Goal: Information Seeking & Learning: Learn about a topic

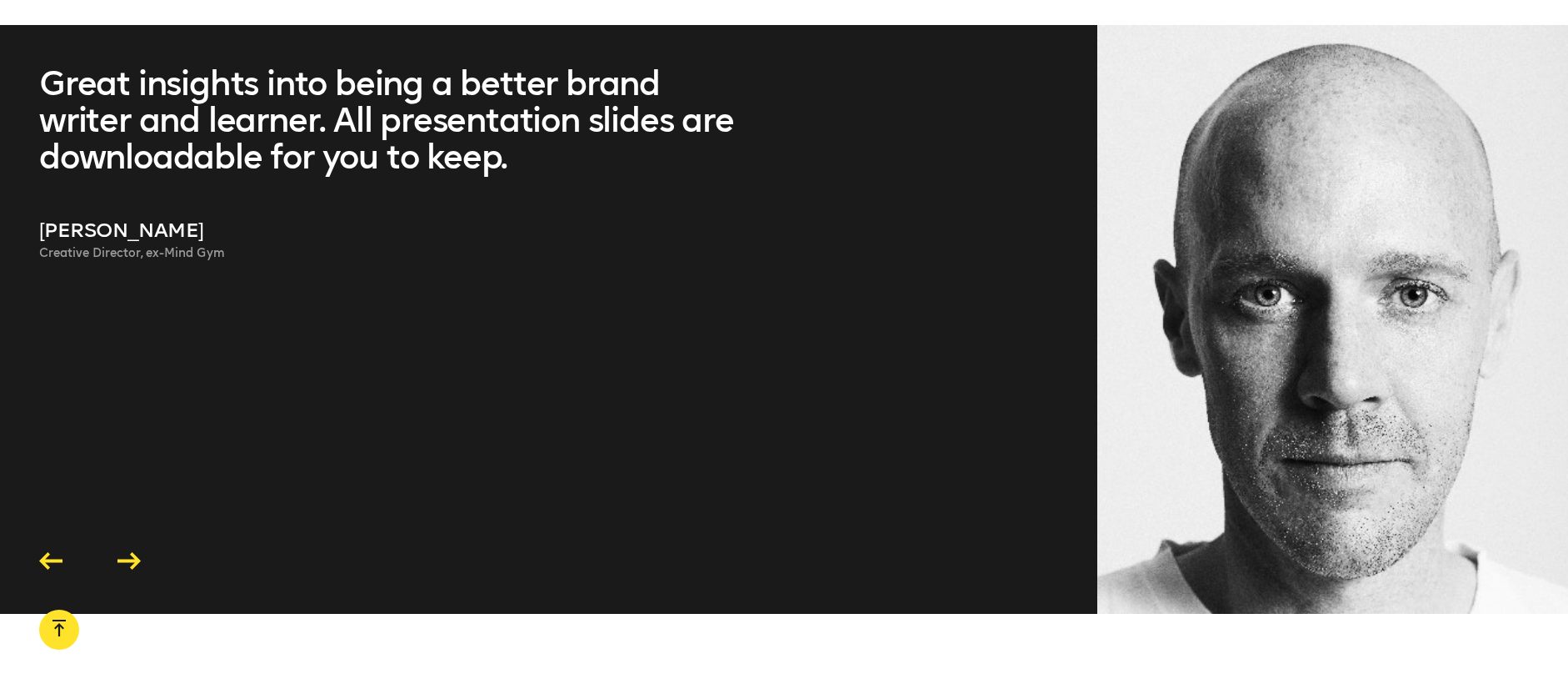
scroll to position [4711, 0]
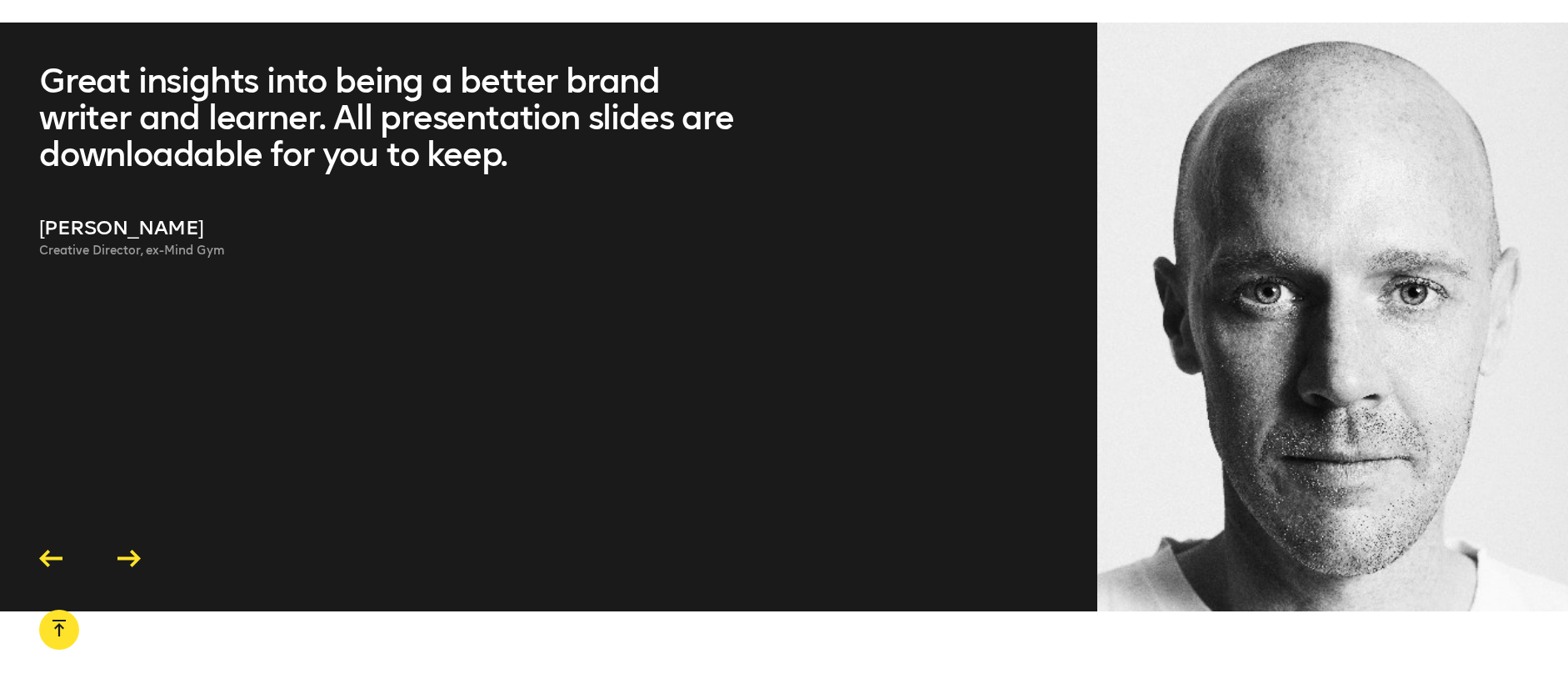
click at [129, 556] on icon at bounding box center [129, 558] width 23 height 18
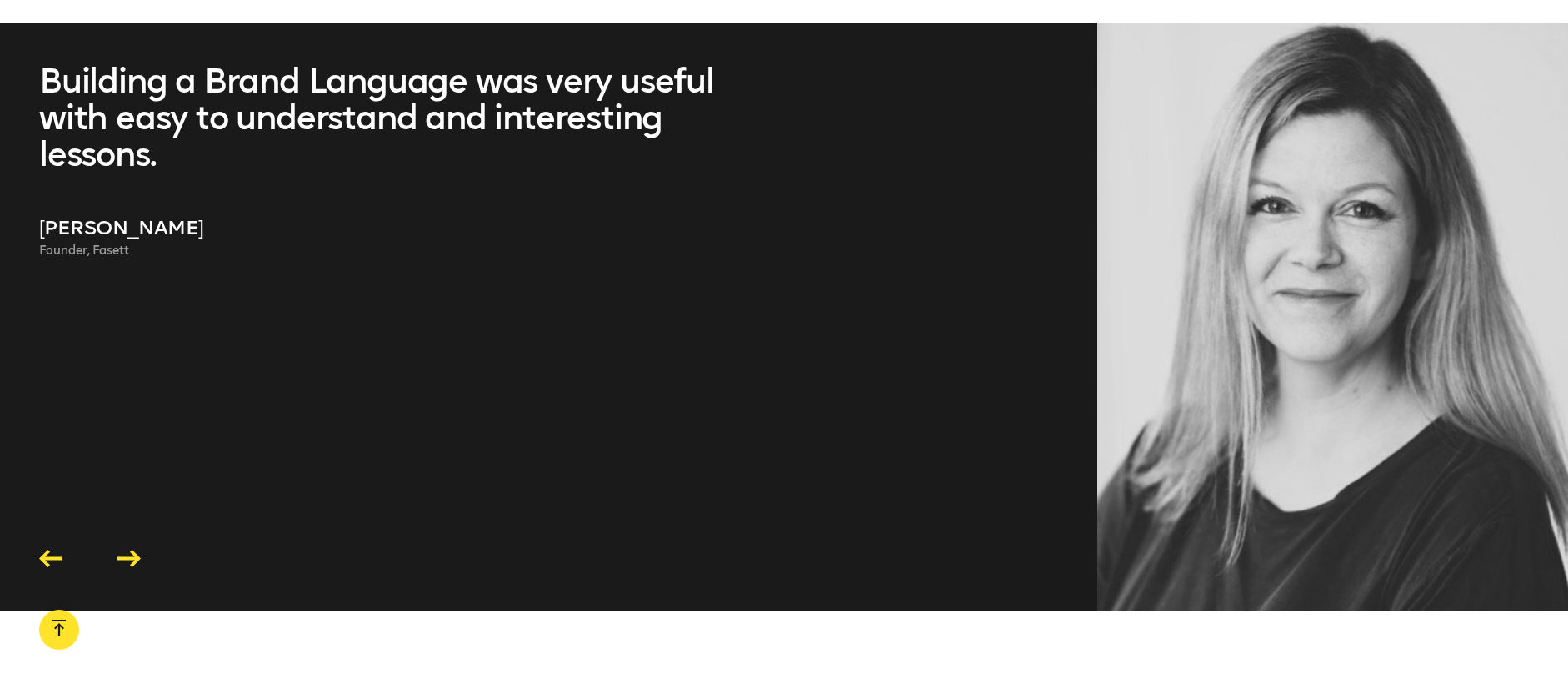
click at [132, 556] on icon at bounding box center [129, 558] width 23 height 18
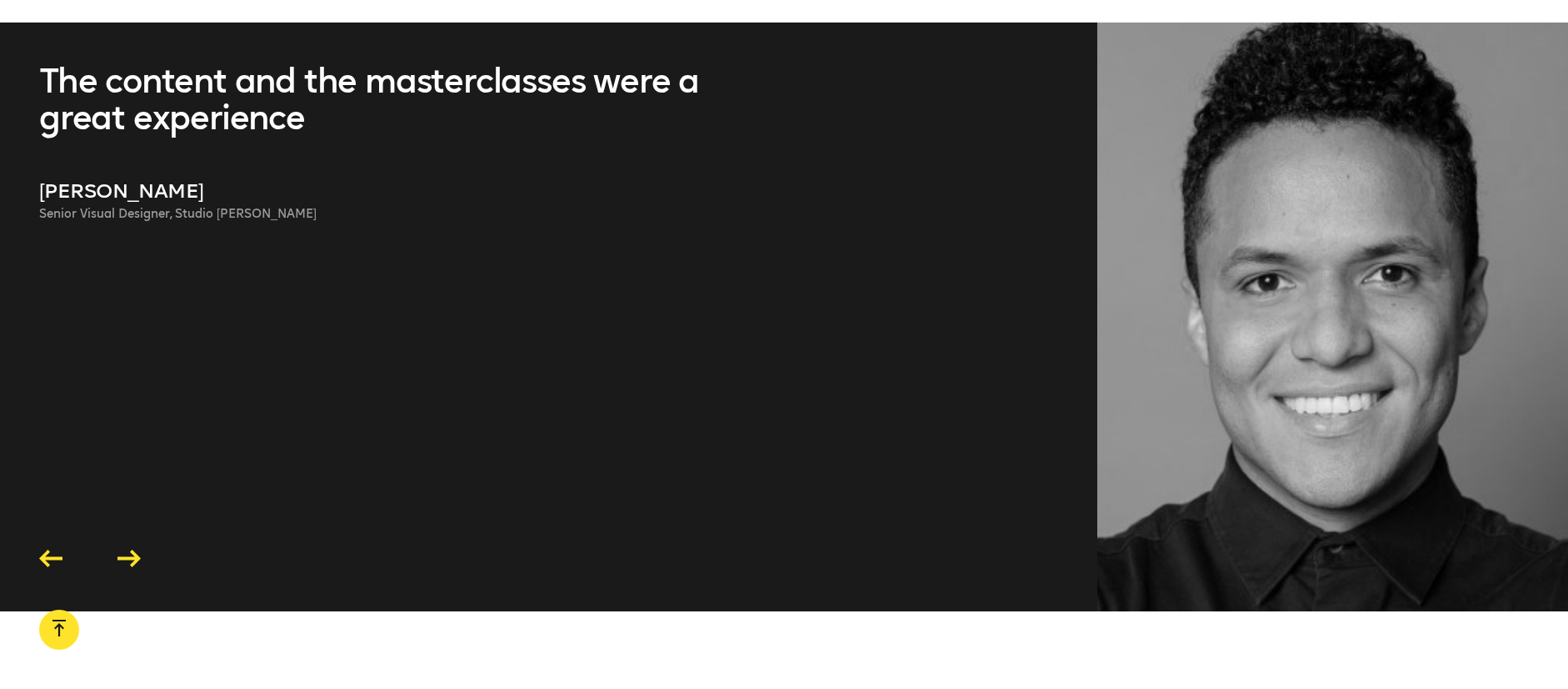
click at [132, 556] on icon at bounding box center [129, 558] width 23 height 18
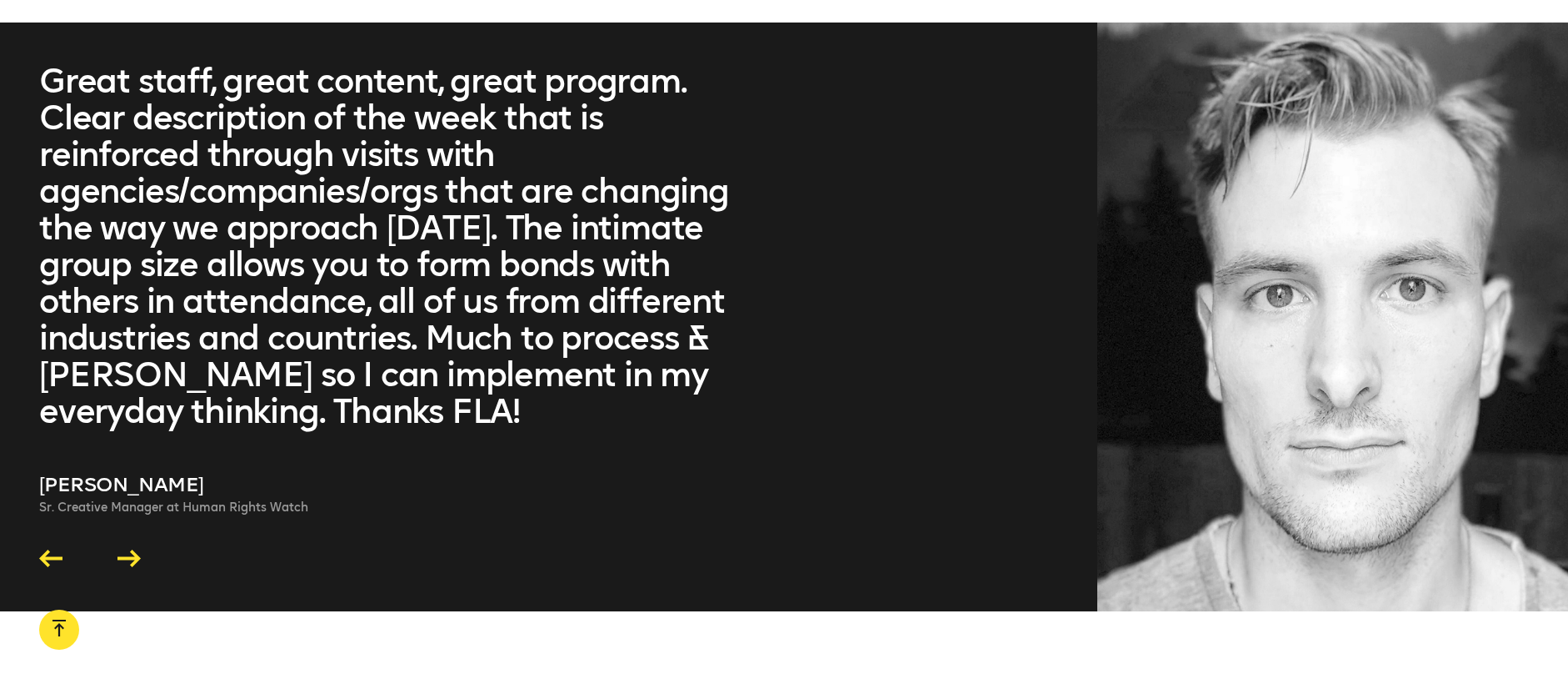
click at [132, 556] on icon at bounding box center [129, 558] width 23 height 18
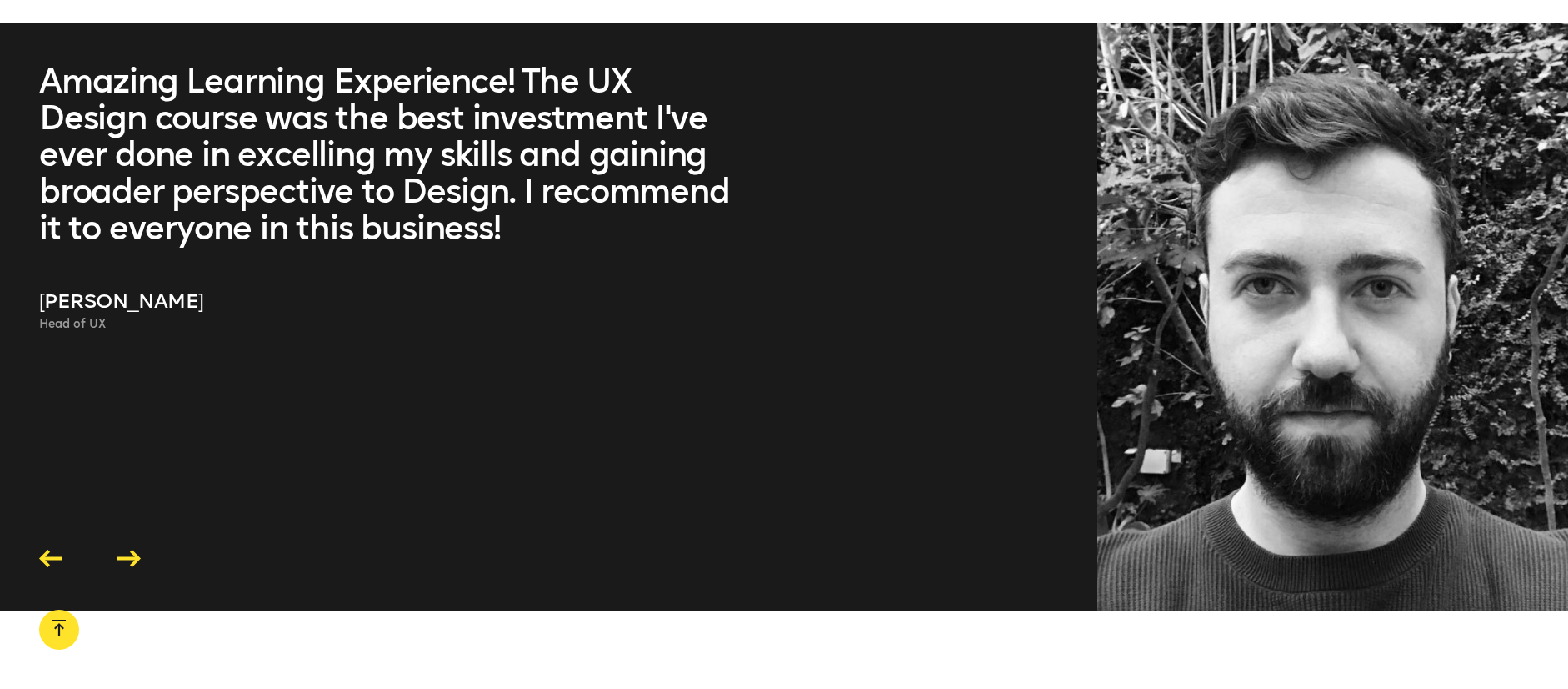
click at [132, 556] on icon at bounding box center [129, 558] width 23 height 18
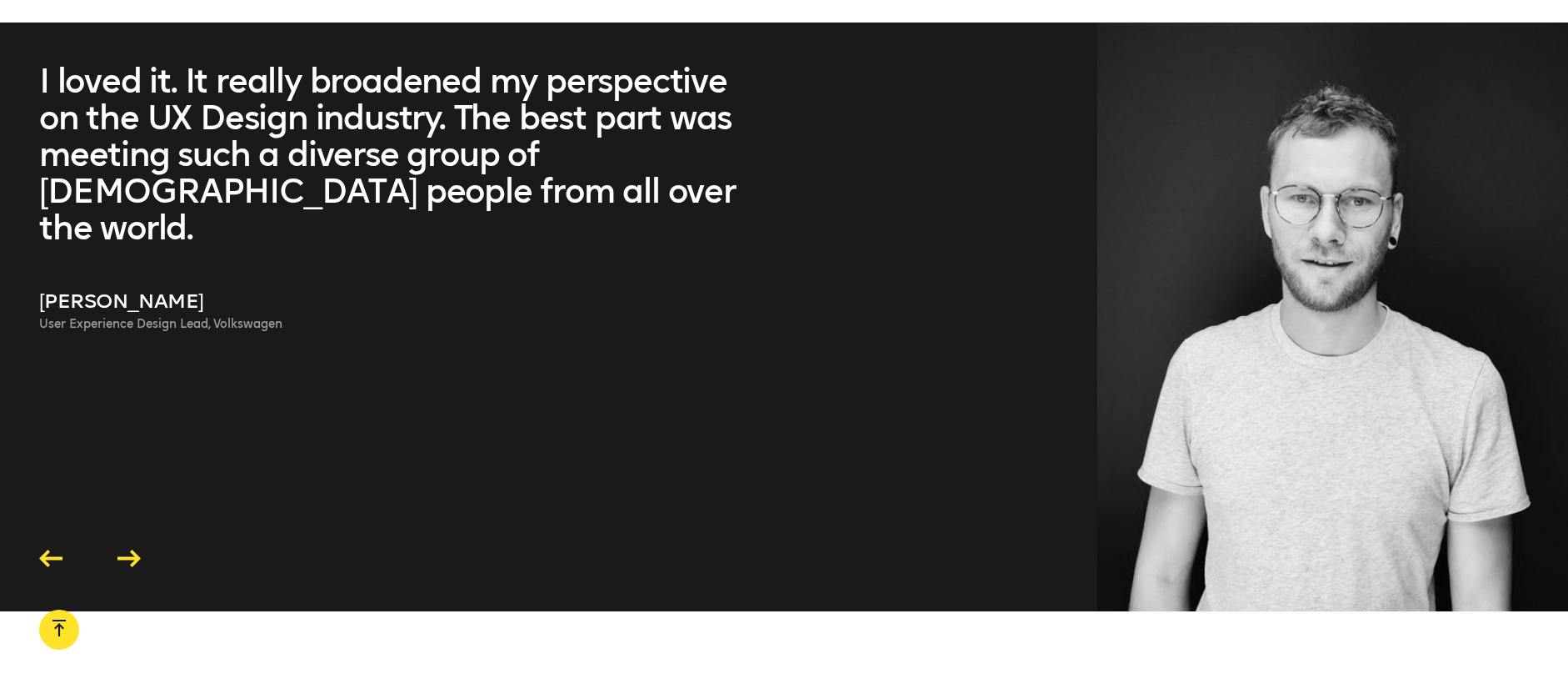
click at [132, 556] on icon at bounding box center [129, 558] width 23 height 18
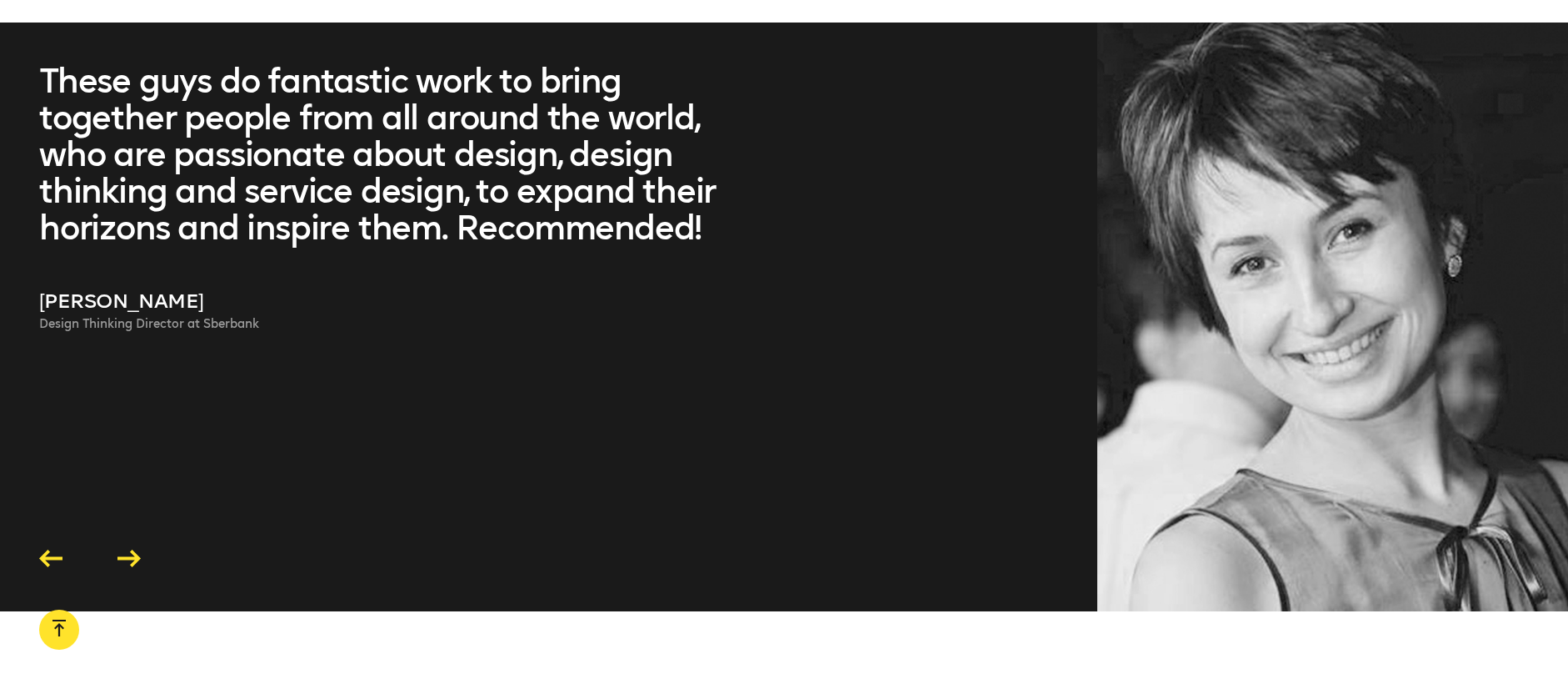
click at [132, 556] on icon at bounding box center [129, 558] width 23 height 18
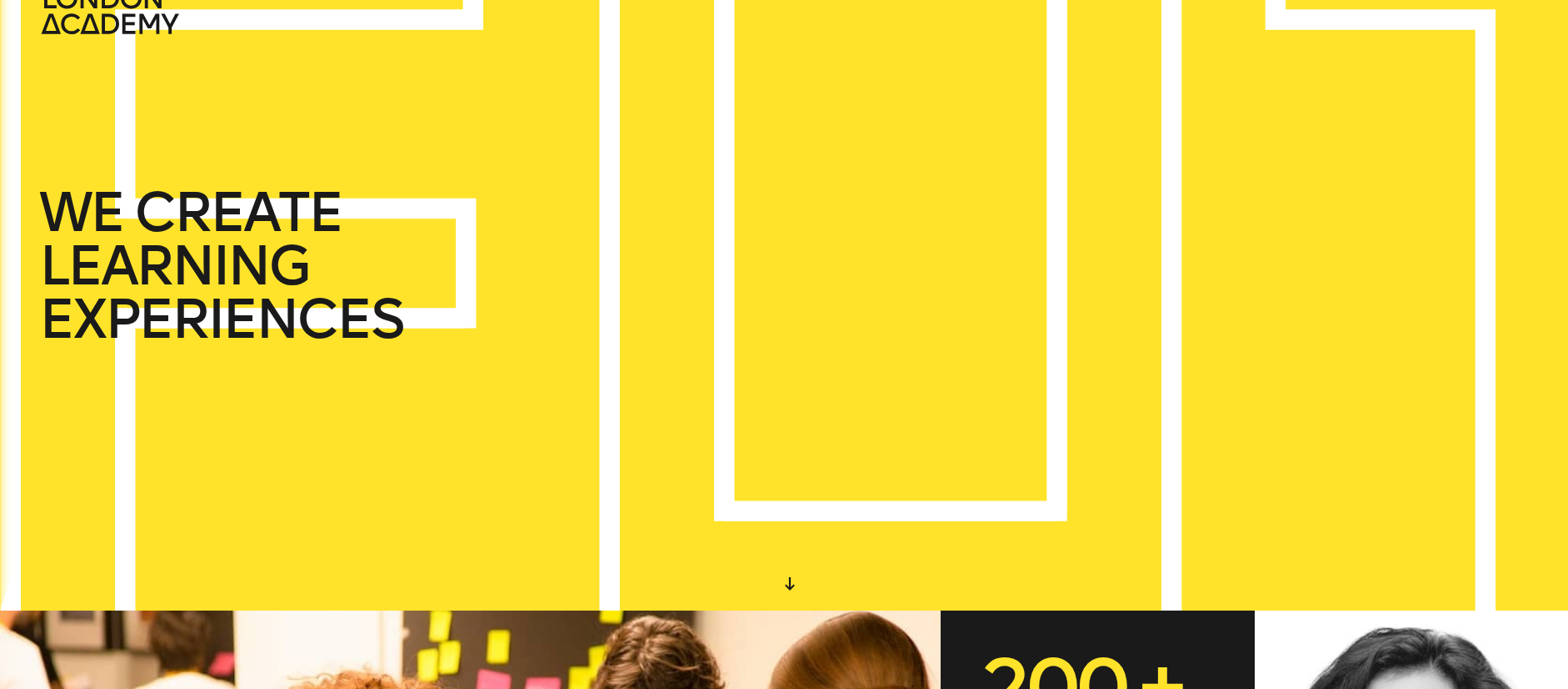
scroll to position [0, 0]
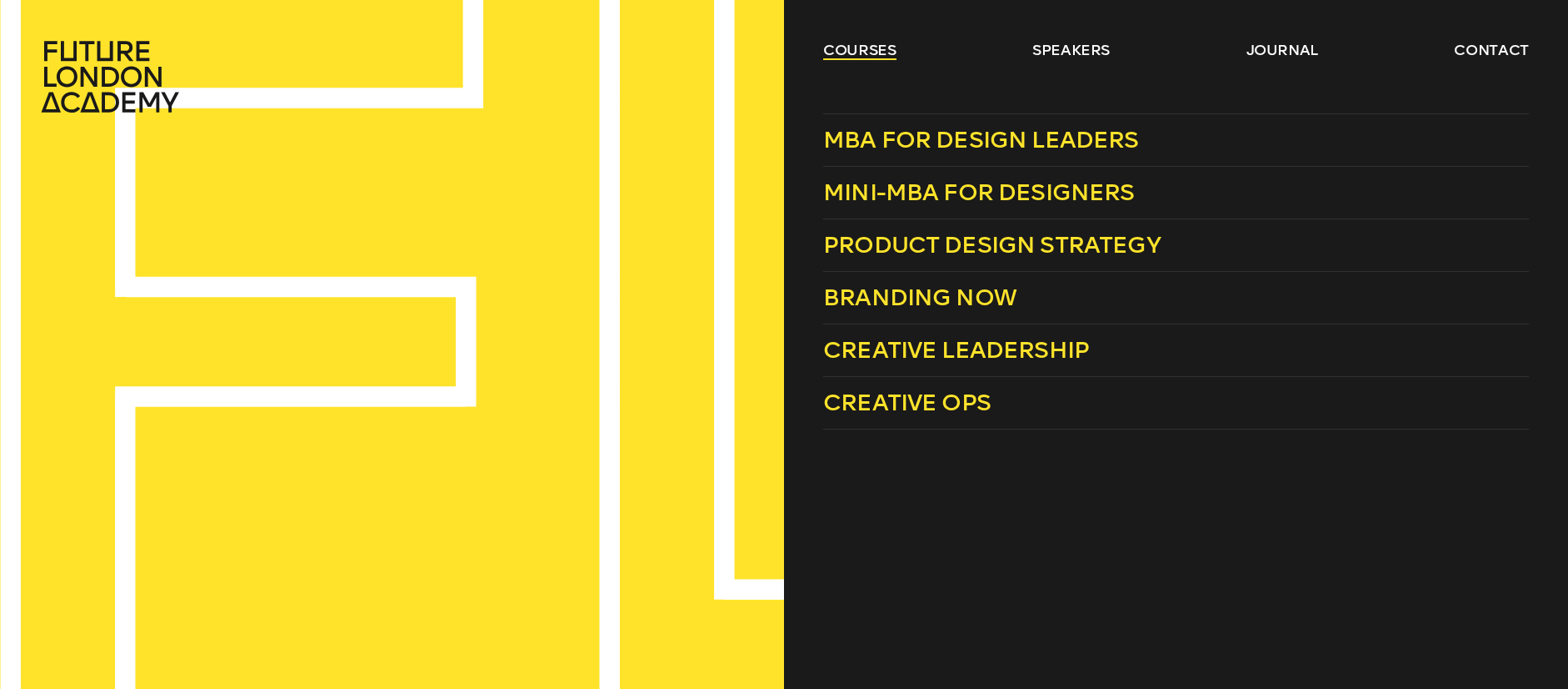
click at [883, 50] on link "courses" at bounding box center [860, 50] width 73 height 20
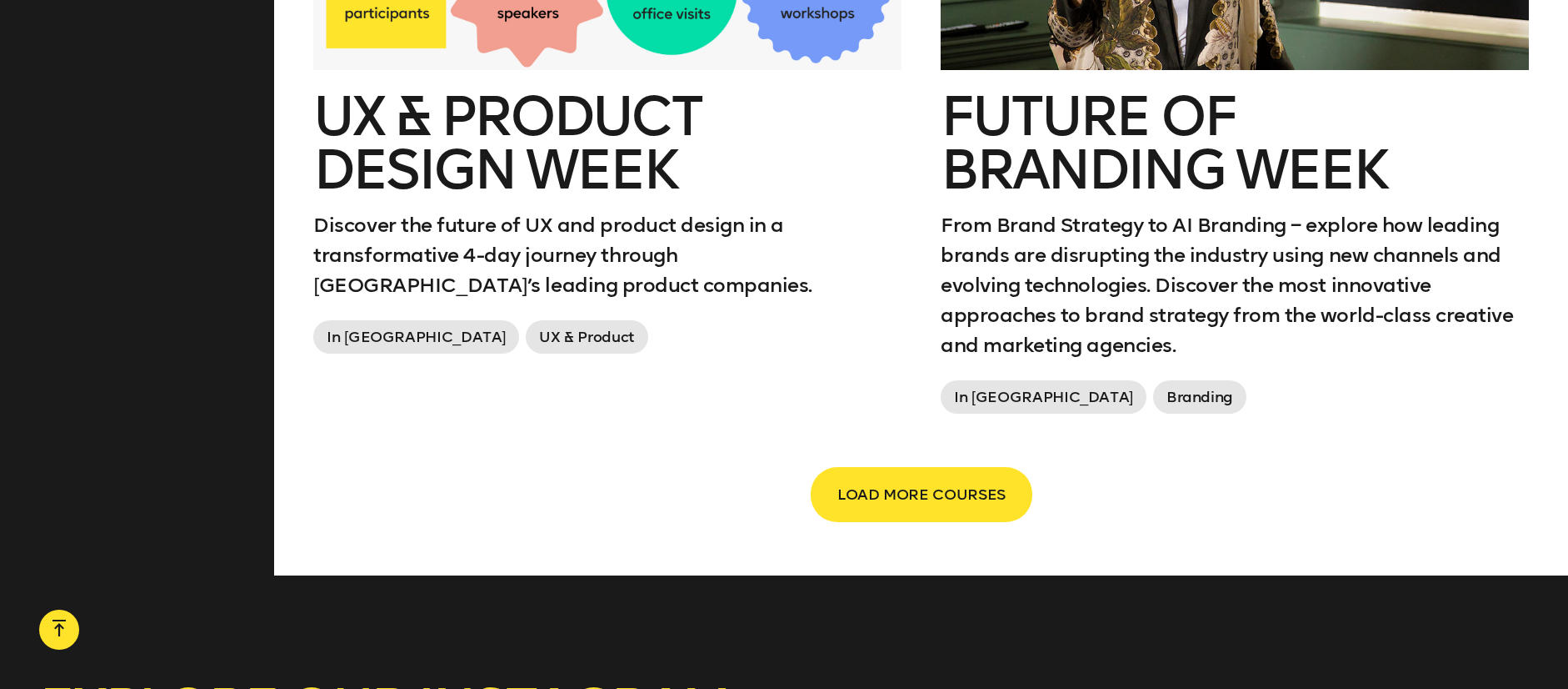
scroll to position [3036, 0]
click at [914, 478] on span "LOAD MORE COURSES" at bounding box center [922, 493] width 168 height 32
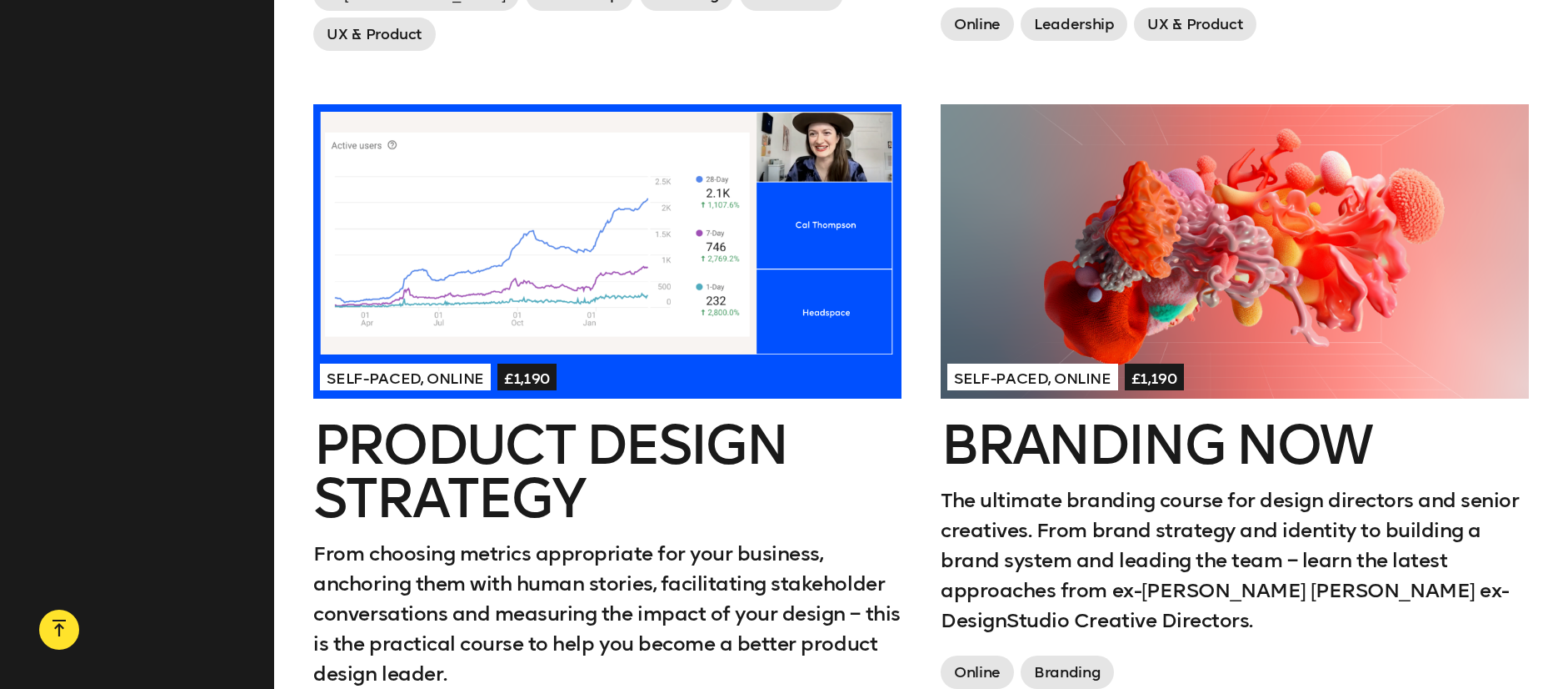
scroll to position [1325, 0]
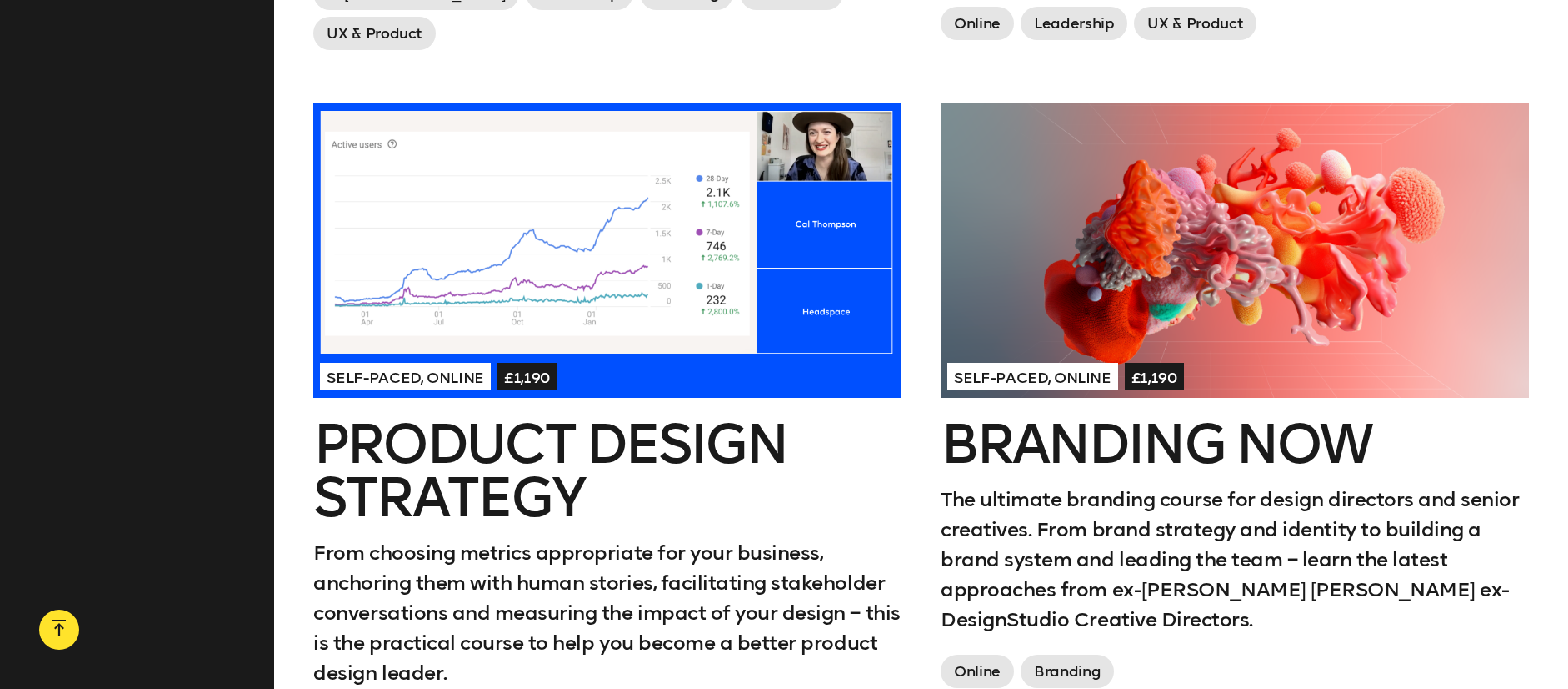
click at [1116, 287] on div at bounding box center [1235, 250] width 588 height 294
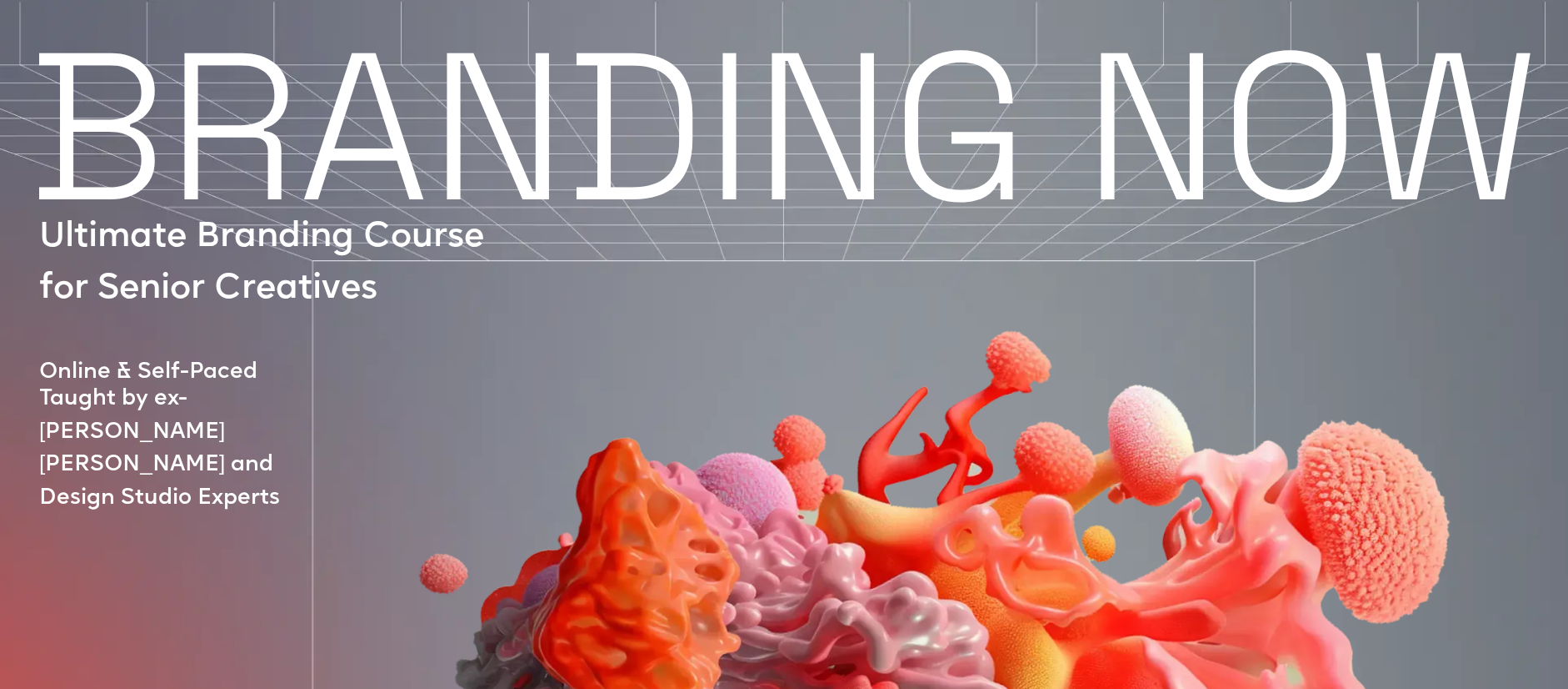
click at [712, 259] on img at bounding box center [899, 566] width 1322 height 894
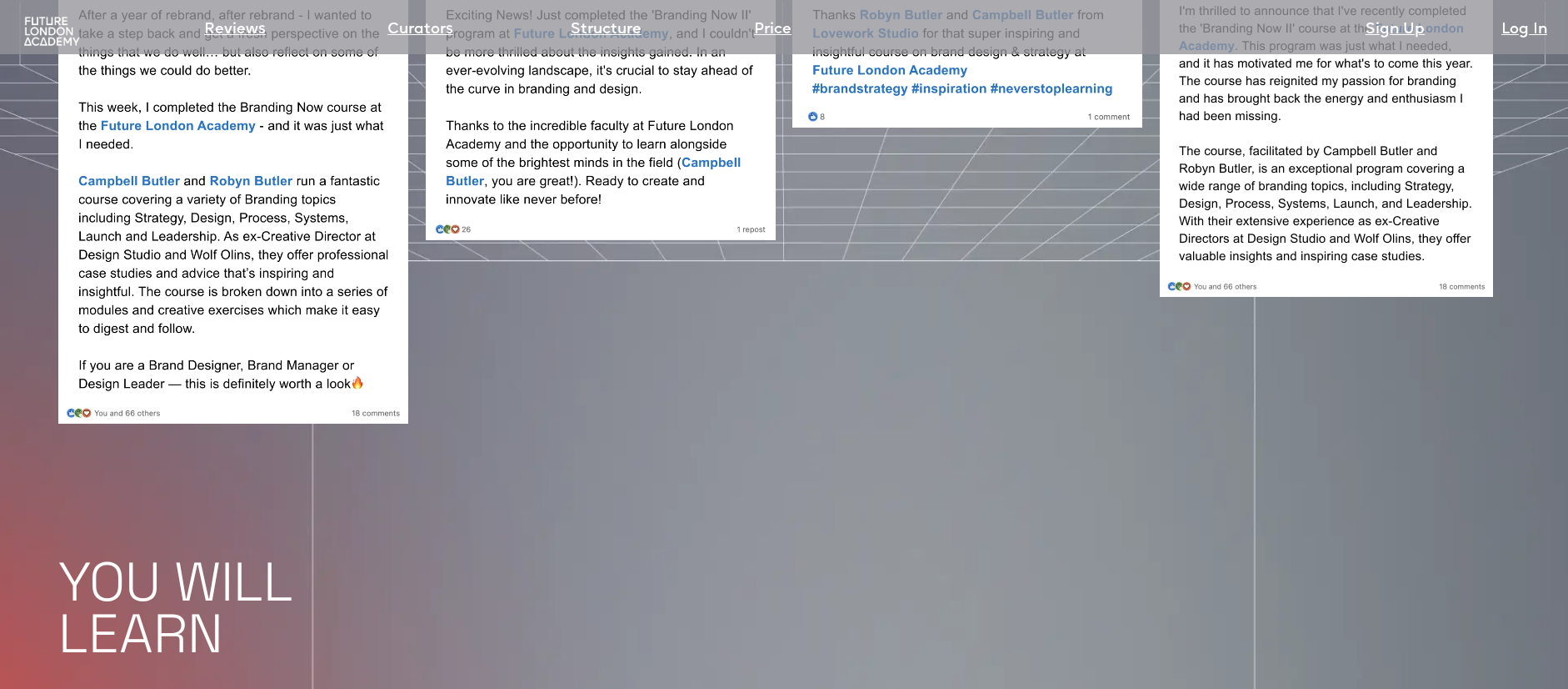
scroll to position [1805, 0]
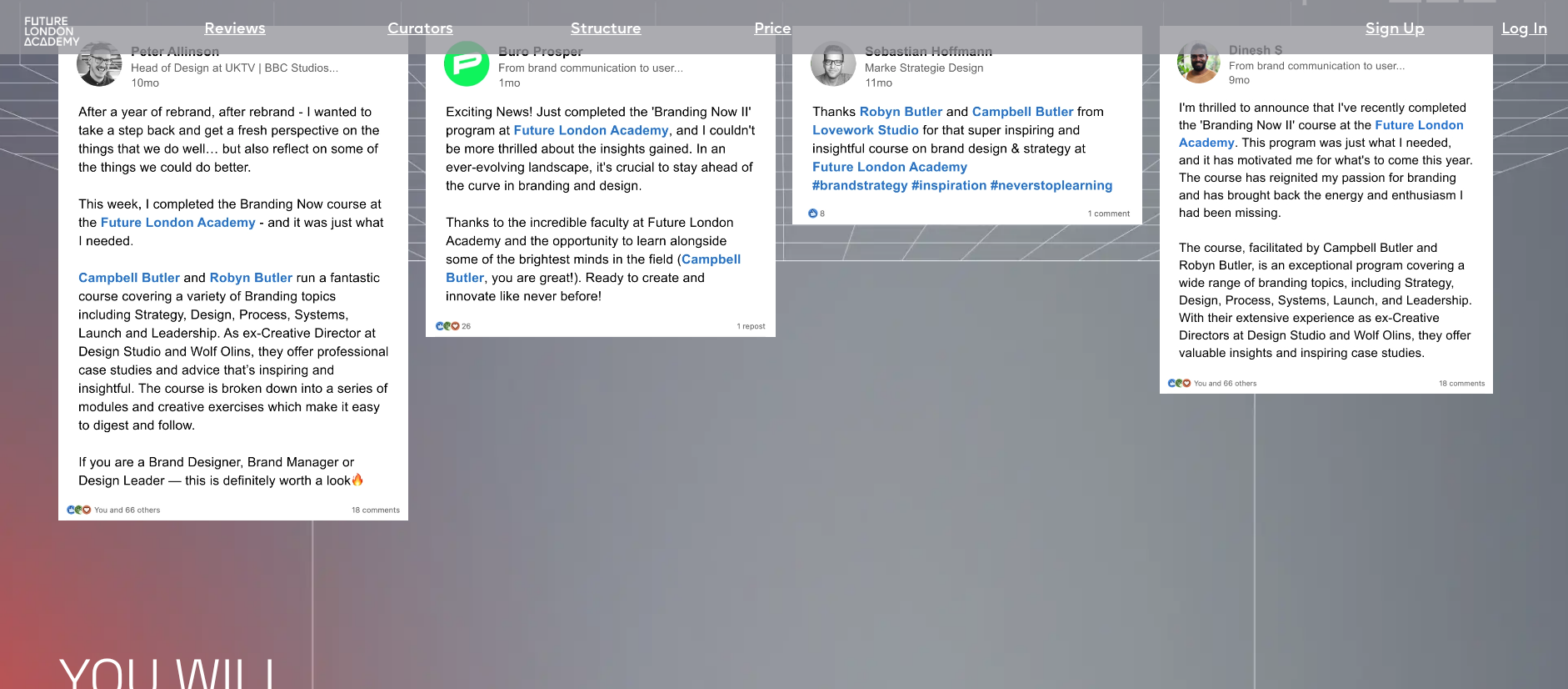
click at [639, 255] on img at bounding box center [600, 180] width 350 height 311
drag, startPoint x: 616, startPoint y: 196, endPoint x: 627, endPoint y: 247, distance: 52.2
click at [617, 196] on img at bounding box center [600, 180] width 350 height 311
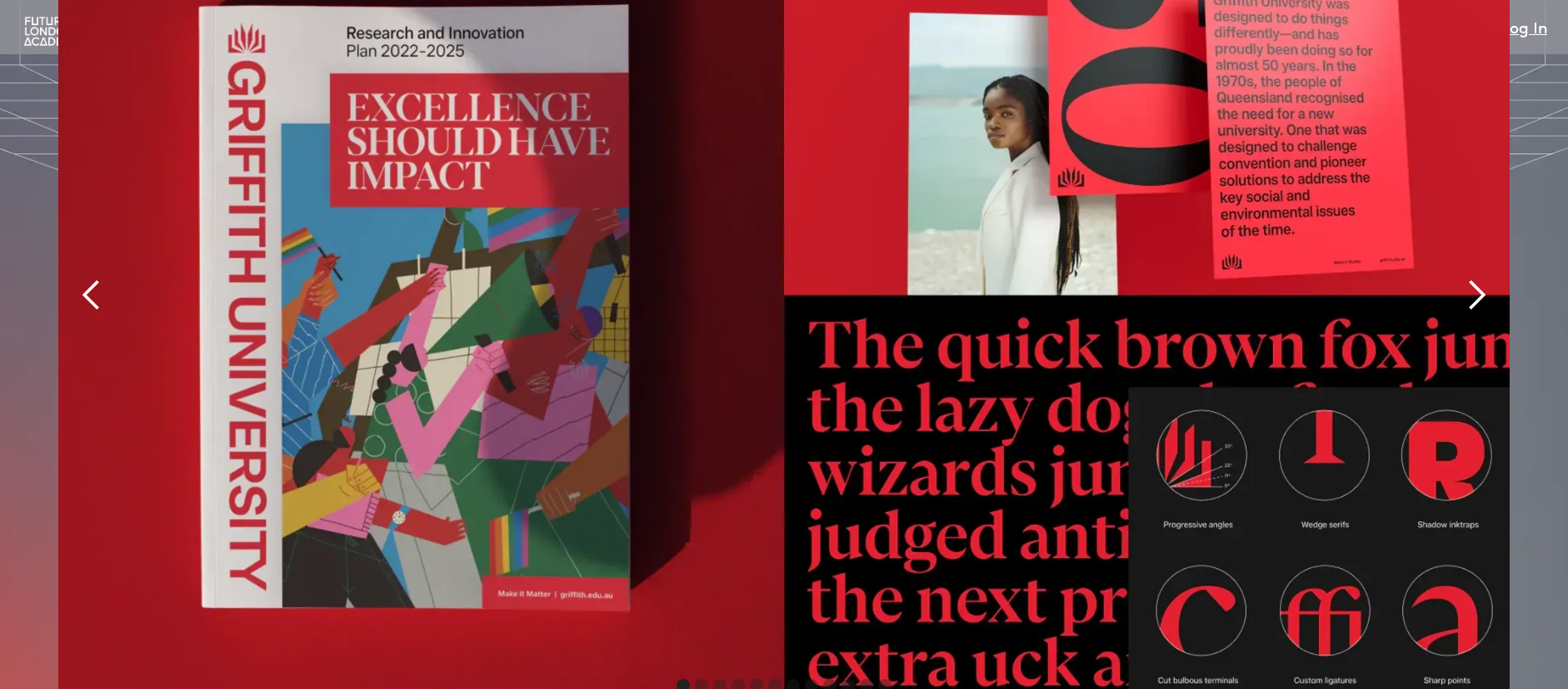
scroll to position [4010, 0]
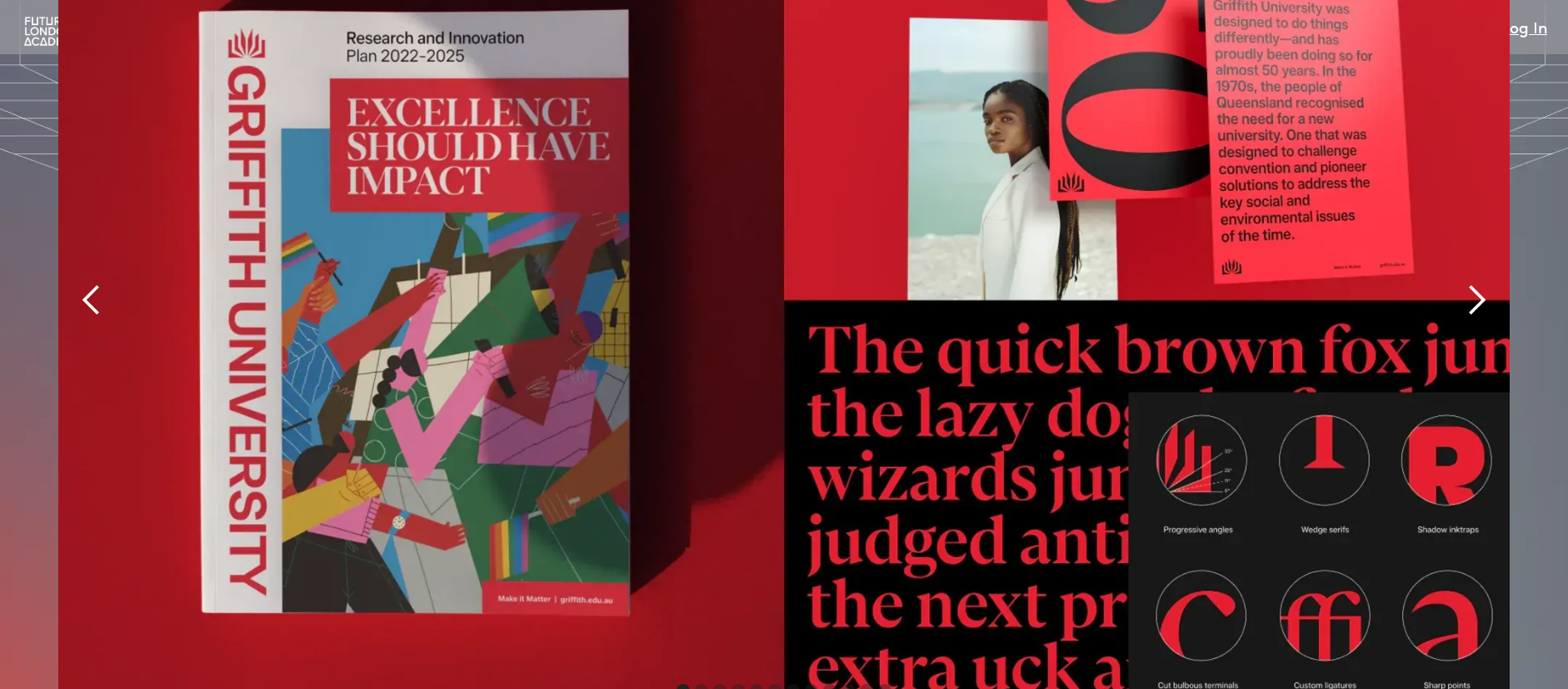
click at [1486, 284] on div "next slide" at bounding box center [1476, 300] width 33 height 33
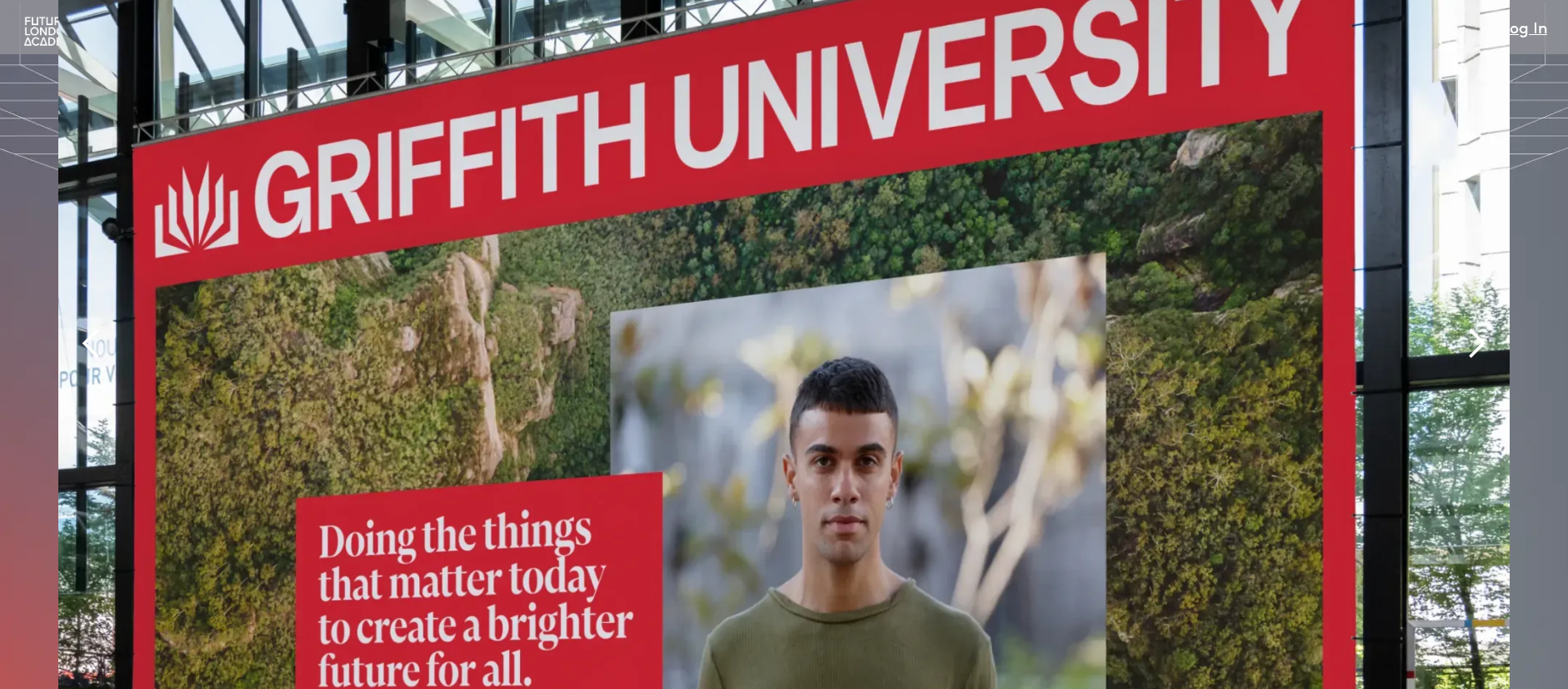
scroll to position [3950, 0]
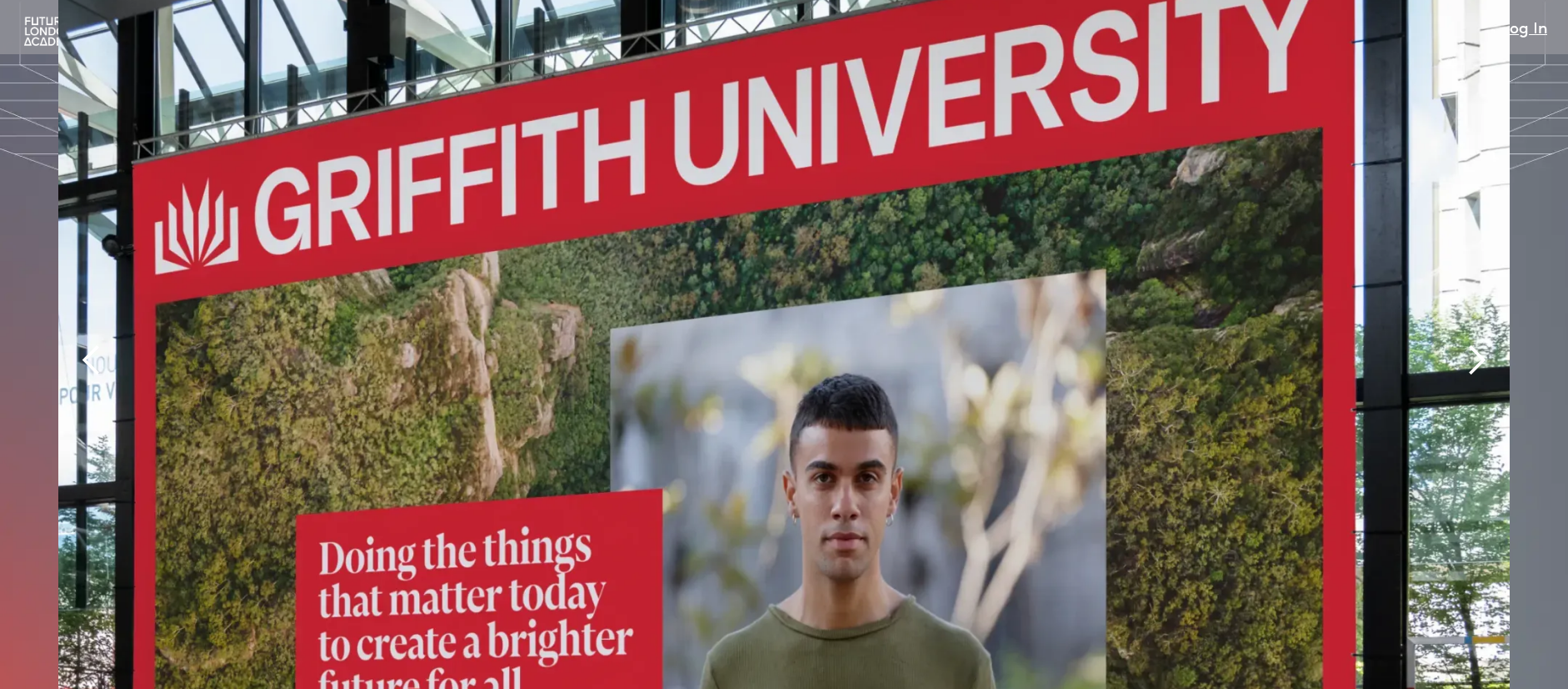
click at [1480, 343] on div "next slide" at bounding box center [1476, 359] width 33 height 33
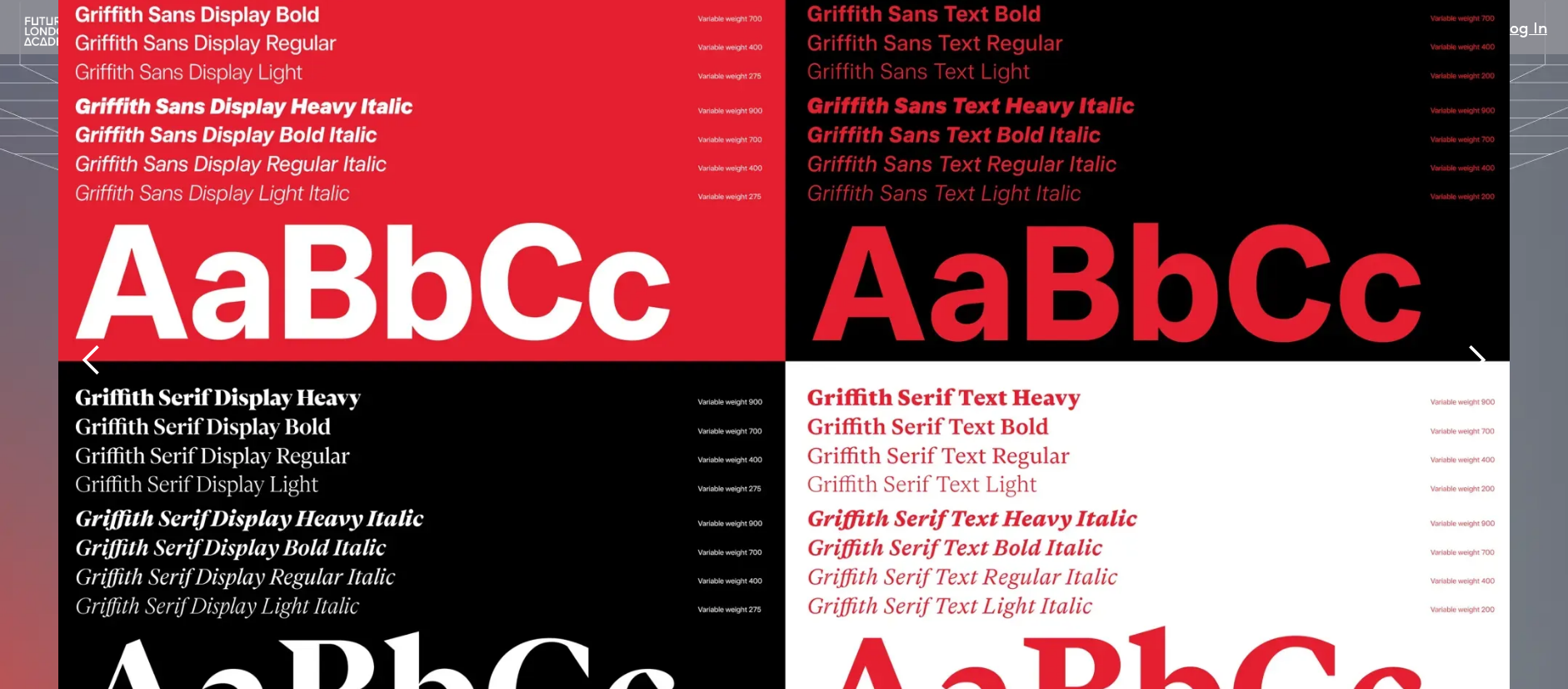
click at [1469, 343] on div "next slide" at bounding box center [1476, 359] width 33 height 33
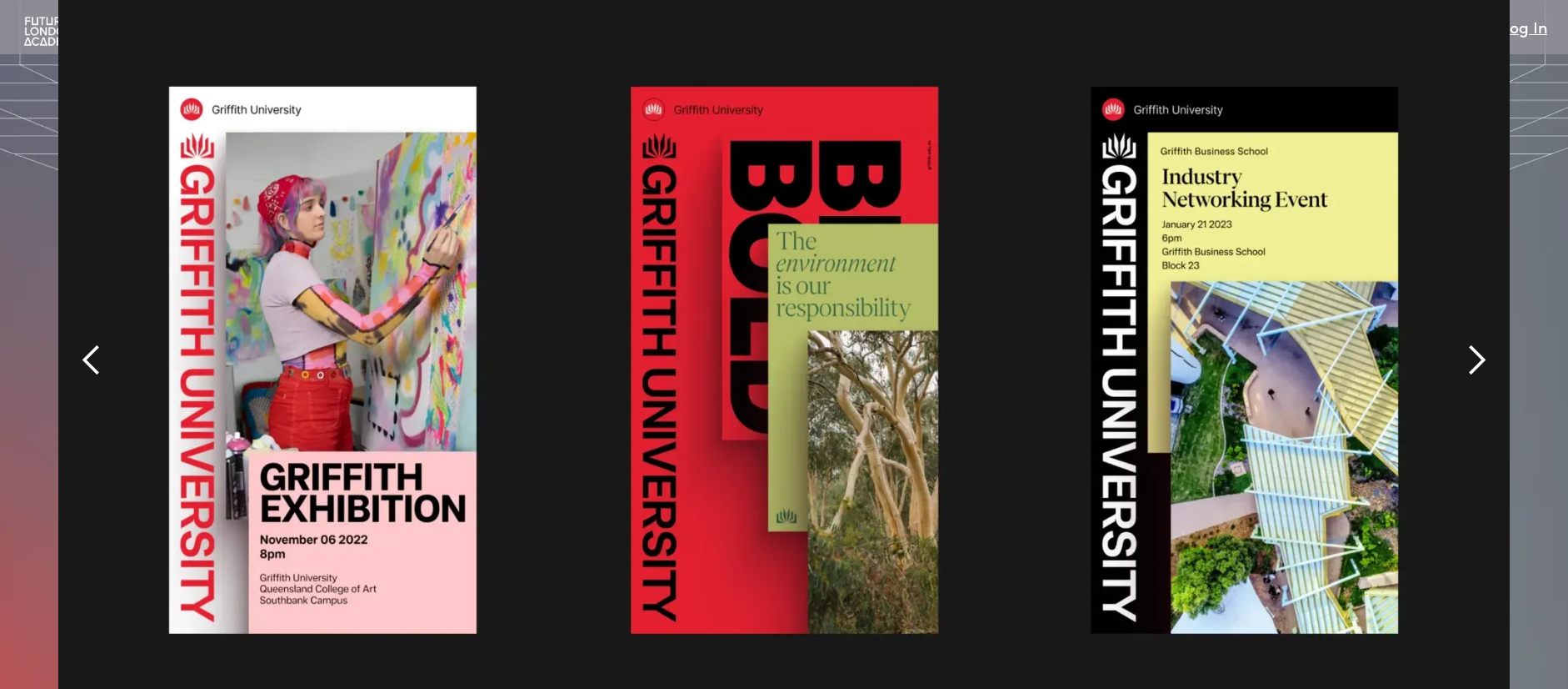
click at [1469, 343] on div "next slide" at bounding box center [1476, 359] width 33 height 33
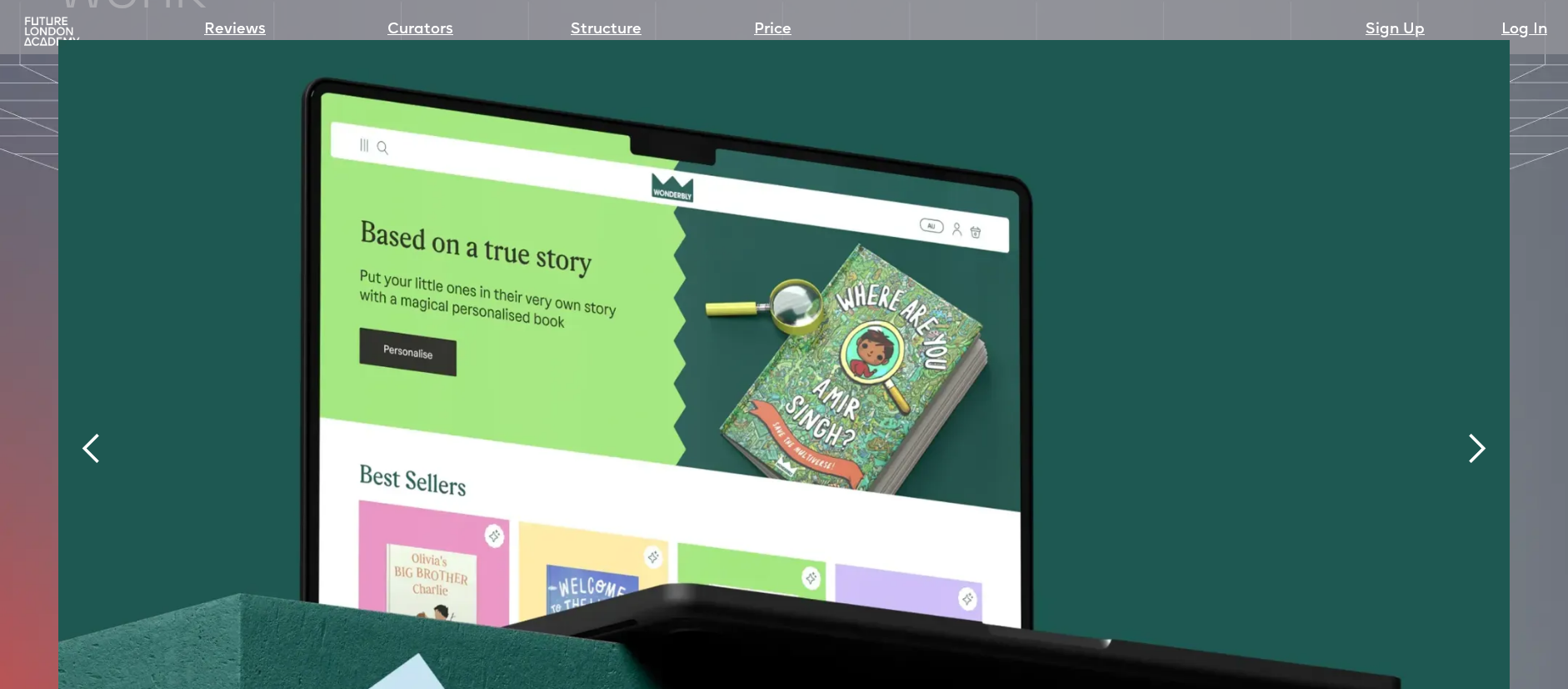
scroll to position [3864, 0]
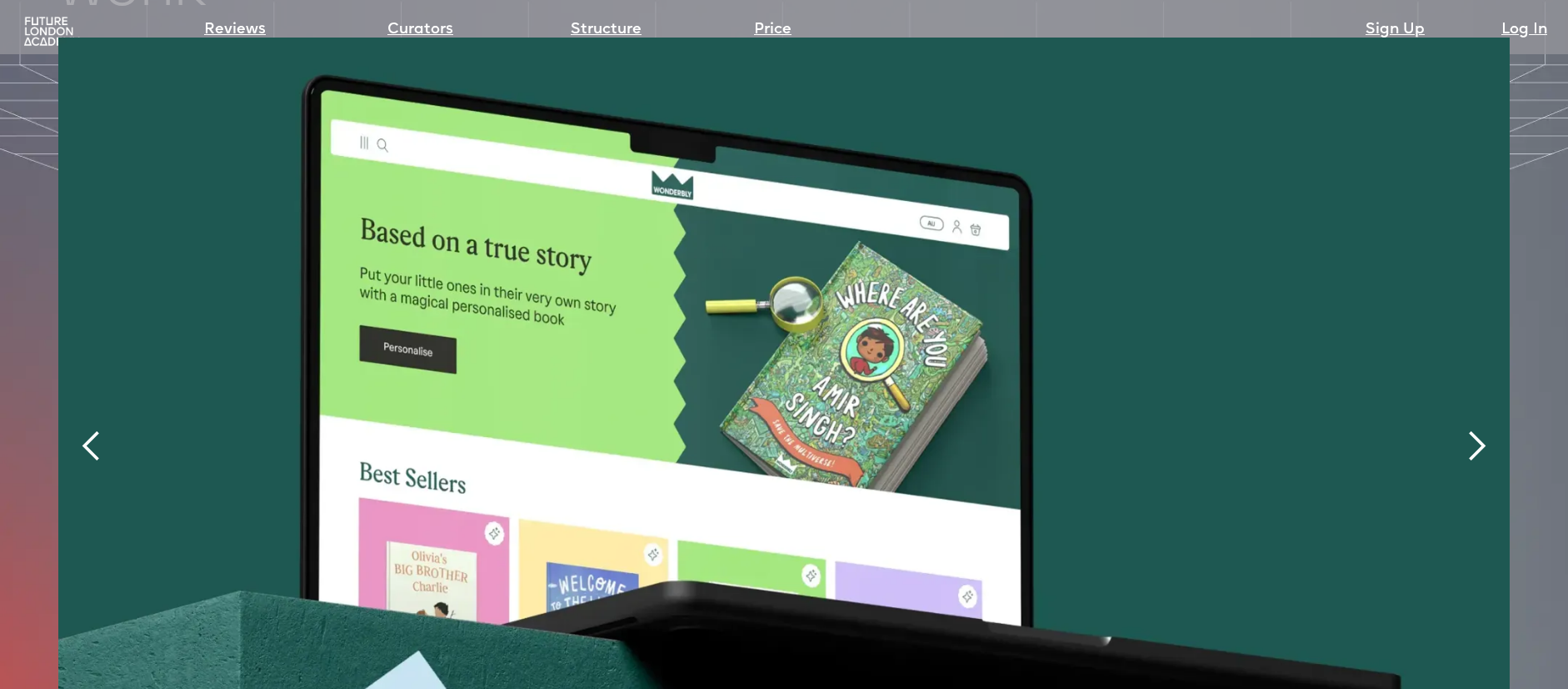
click at [1473, 430] on div "next slide" at bounding box center [1476, 446] width 33 height 33
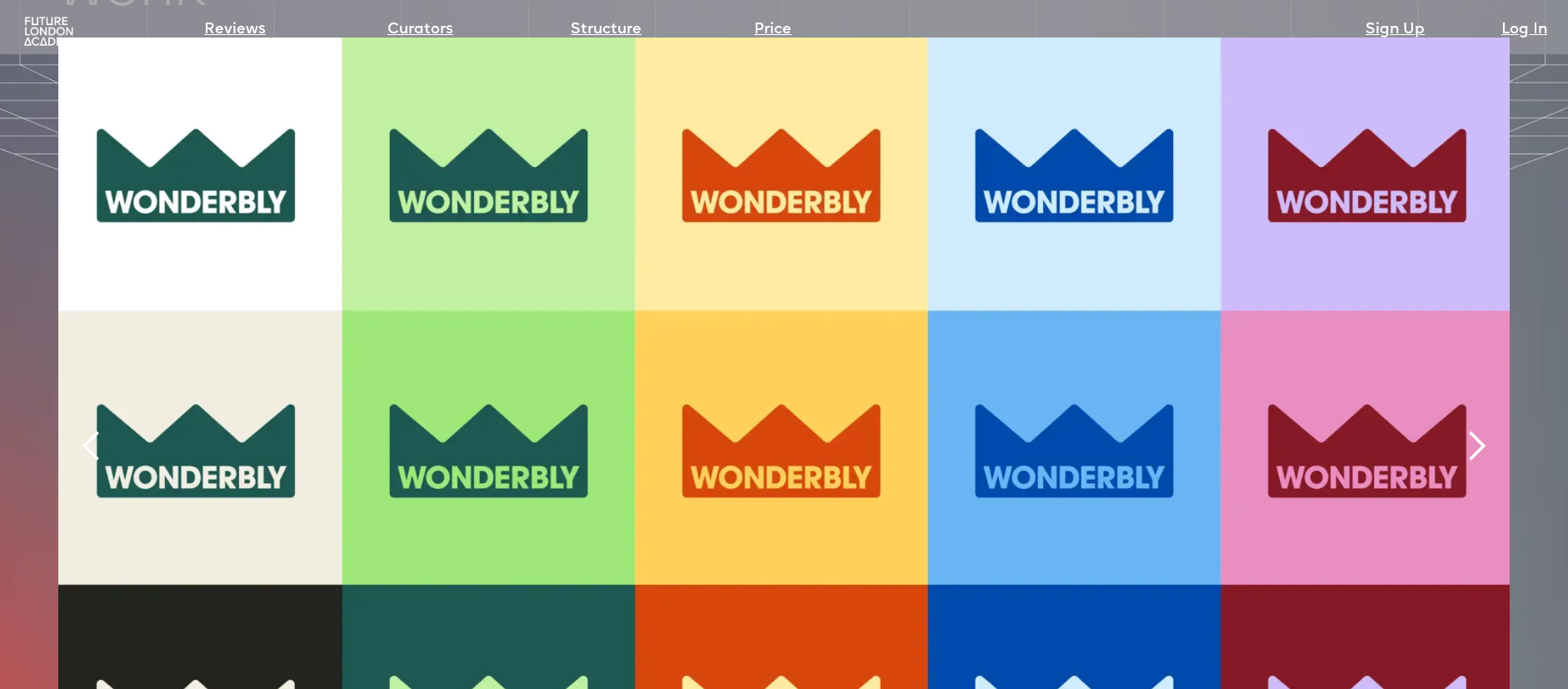
click at [1473, 430] on div "next slide" at bounding box center [1476, 446] width 33 height 33
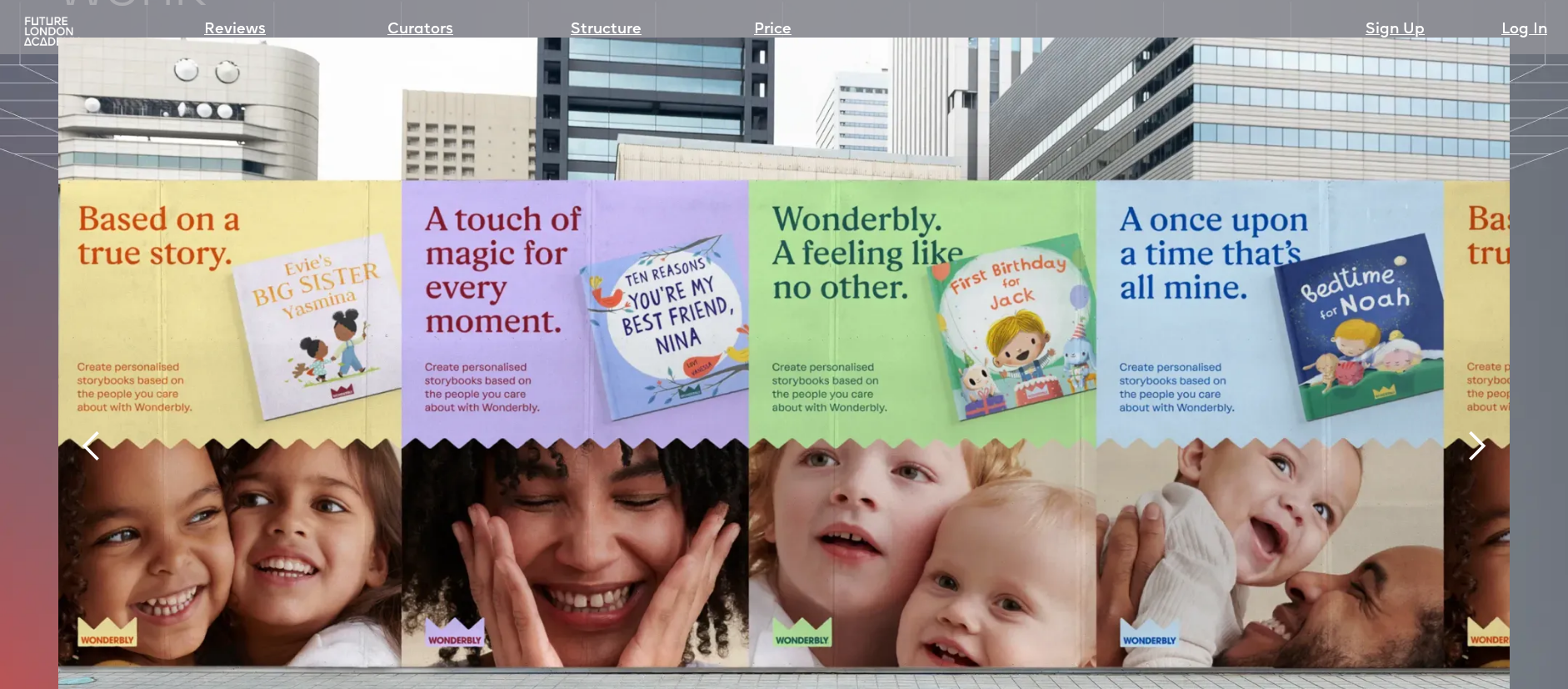
click at [1473, 430] on div "next slide" at bounding box center [1476, 446] width 33 height 33
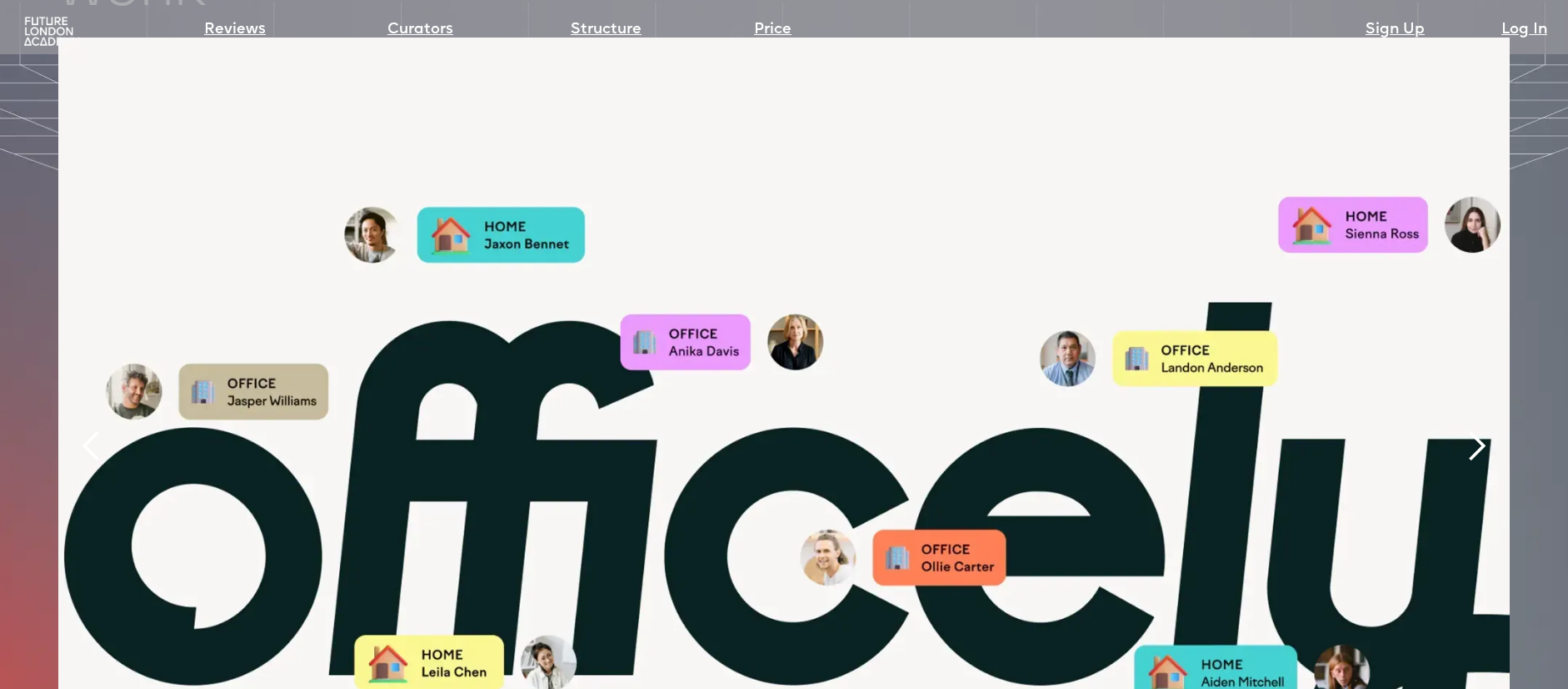
click at [1473, 430] on div "next slide" at bounding box center [1476, 446] width 33 height 33
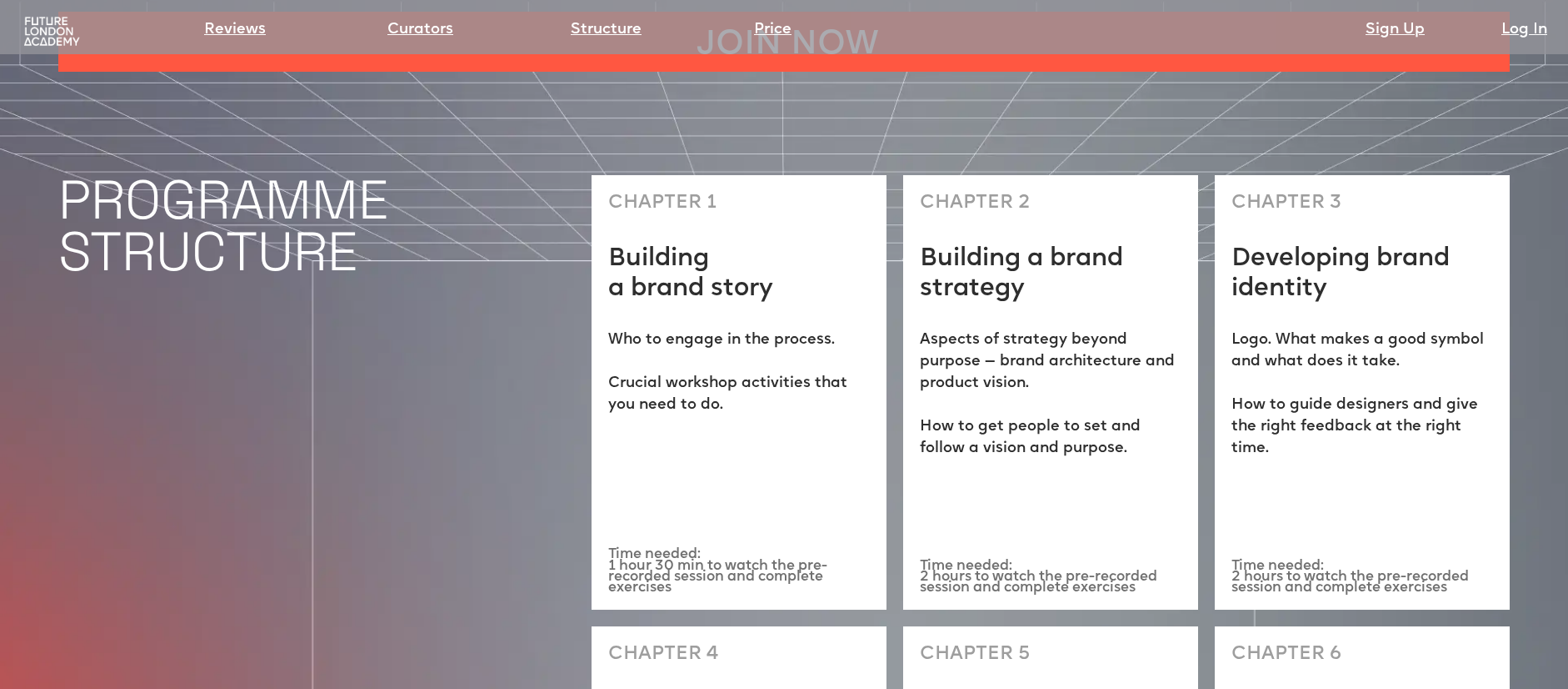
scroll to position [4715, 0]
